Goal: Navigation & Orientation: Find specific page/section

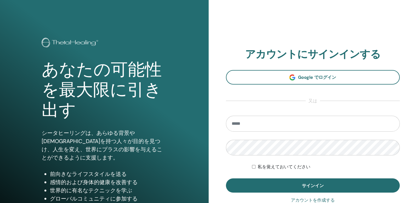
click at [287, 125] on input "email" at bounding box center [313, 124] width 174 height 16
type input "**********"
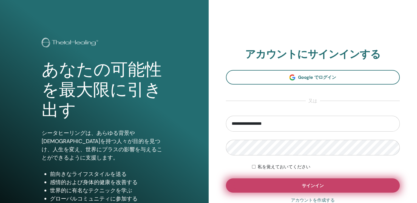
click at [308, 185] on span "サインイン" at bounding box center [313, 186] width 22 height 6
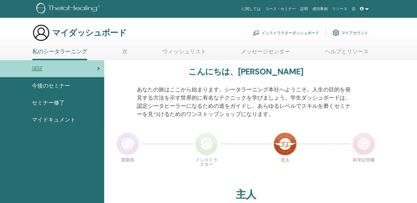
click at [55, 84] on span "今後のセミナー" at bounding box center [51, 86] width 38 height 8
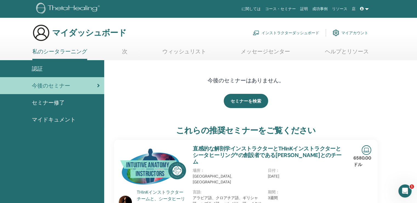
click at [293, 31] on font "インストラクターダッシュボード" at bounding box center [290, 32] width 58 height 5
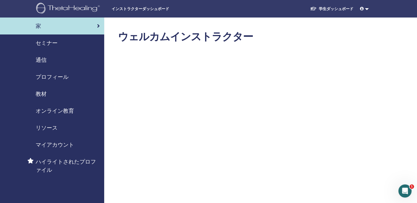
click at [49, 42] on span "セミナー" at bounding box center [47, 43] width 22 height 8
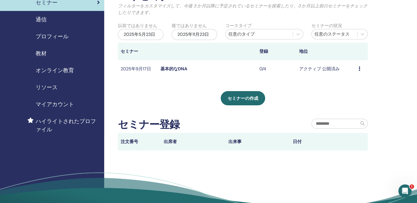
scroll to position [27, 0]
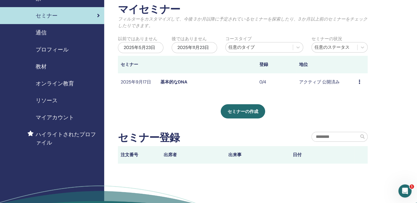
click at [36, 65] on span "教材" at bounding box center [41, 66] width 11 height 8
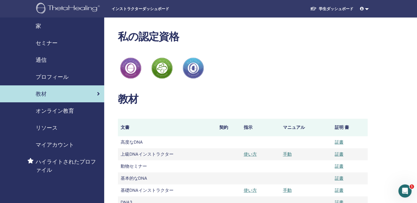
click at [37, 26] on span "家" at bounding box center [38, 26] width 5 height 8
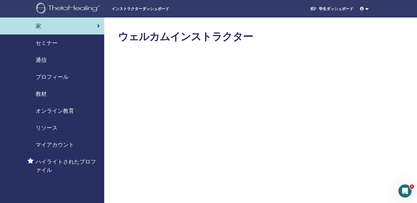
click at [365, 9] on link at bounding box center [363, 9] width 13 height 10
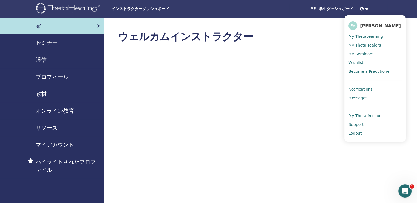
click at [353, 133] on span "Logout" at bounding box center [354, 133] width 13 height 5
